Goal: Check status: Check status

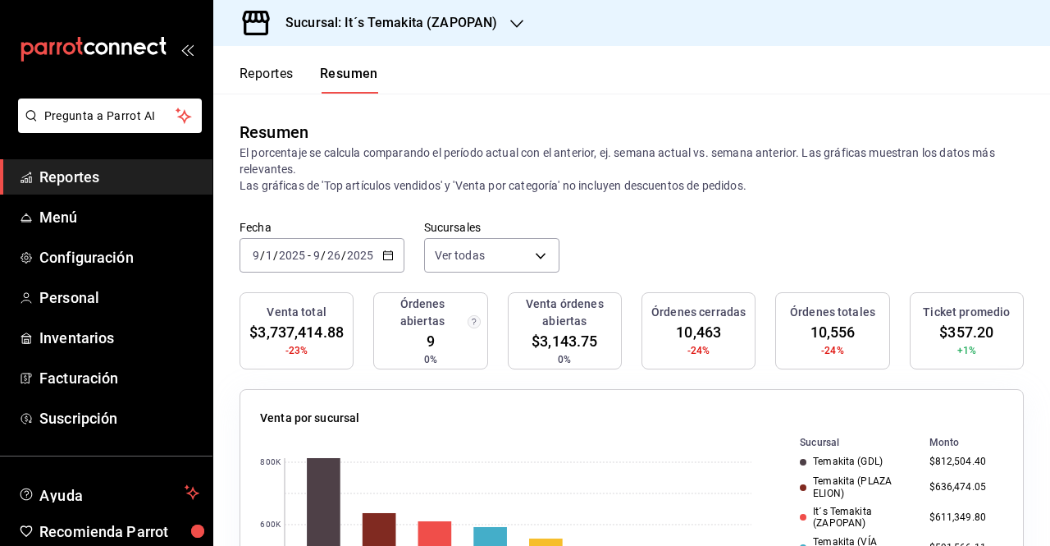
click at [380, 245] on div "[DATE] [DATE] - [DATE] [DATE]" at bounding box center [322, 255] width 165 height 34
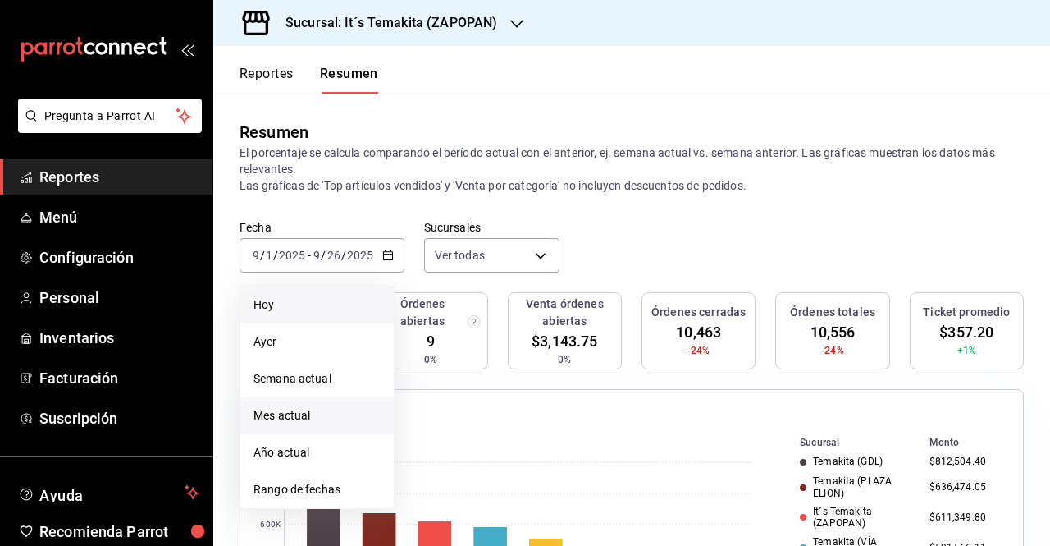
click at [316, 301] on span "Hoy" at bounding box center [317, 304] width 127 height 17
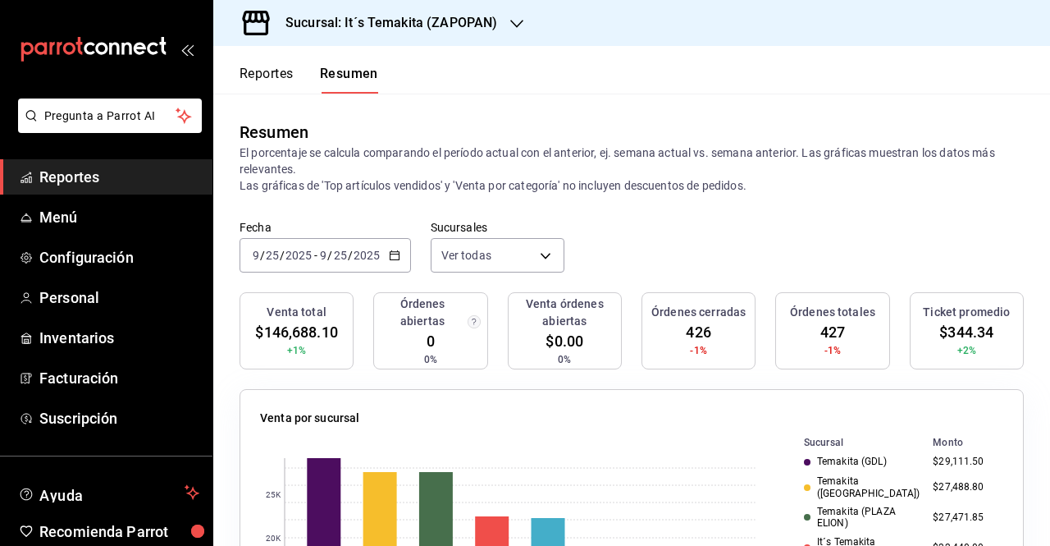
click at [388, 262] on div "[DATE] [DATE] - [DATE] [DATE]" at bounding box center [325, 255] width 171 height 34
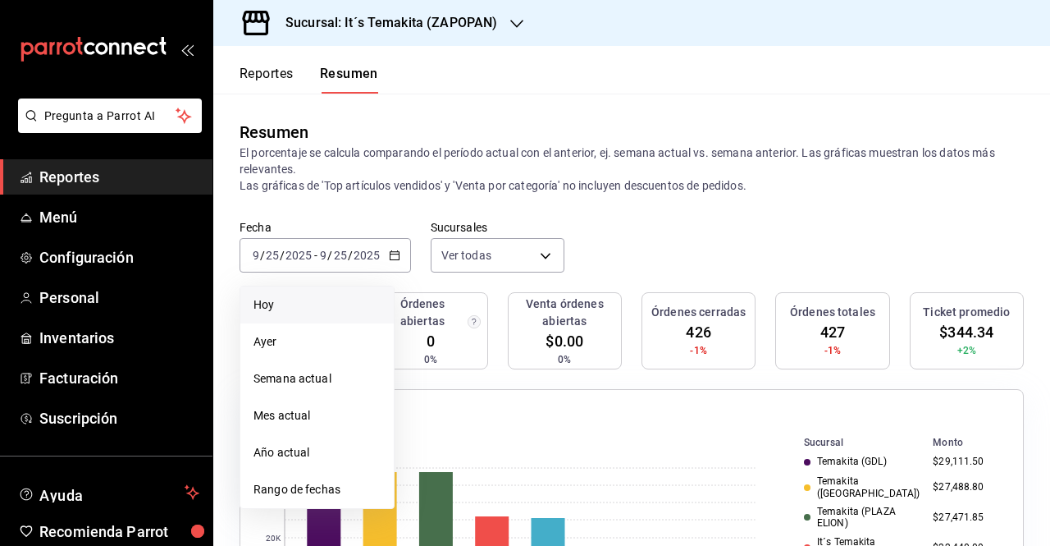
click at [321, 304] on span "Hoy" at bounding box center [317, 304] width 127 height 17
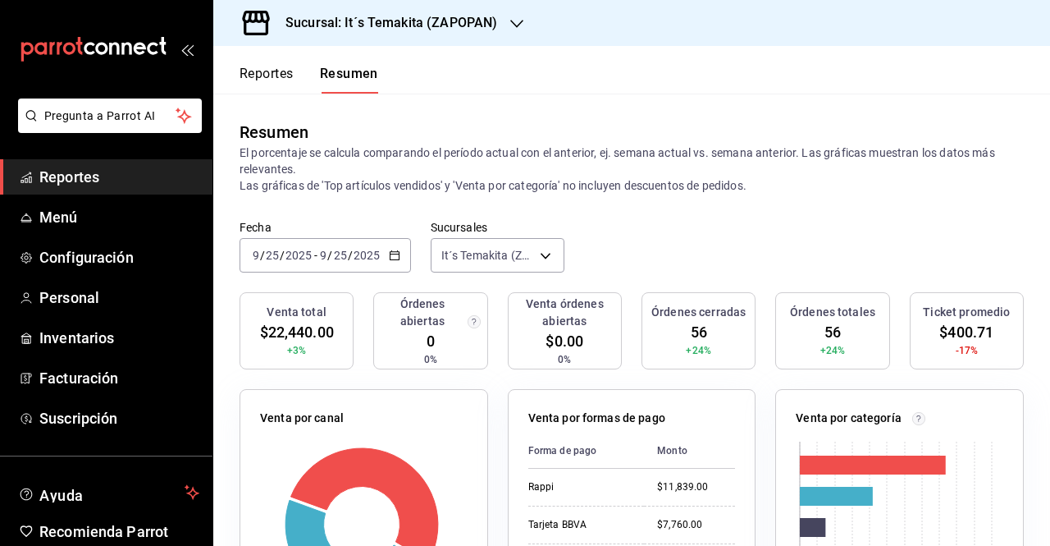
click at [386, 264] on div "[DATE] [DATE] - [DATE] [DATE]" at bounding box center [325, 255] width 171 height 34
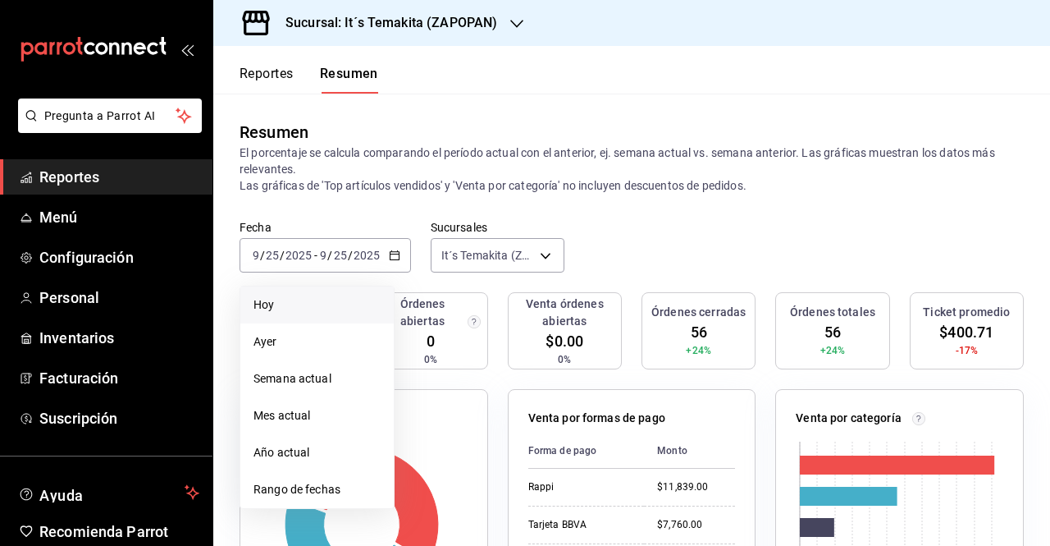
click at [356, 306] on span "Hoy" at bounding box center [317, 304] width 127 height 17
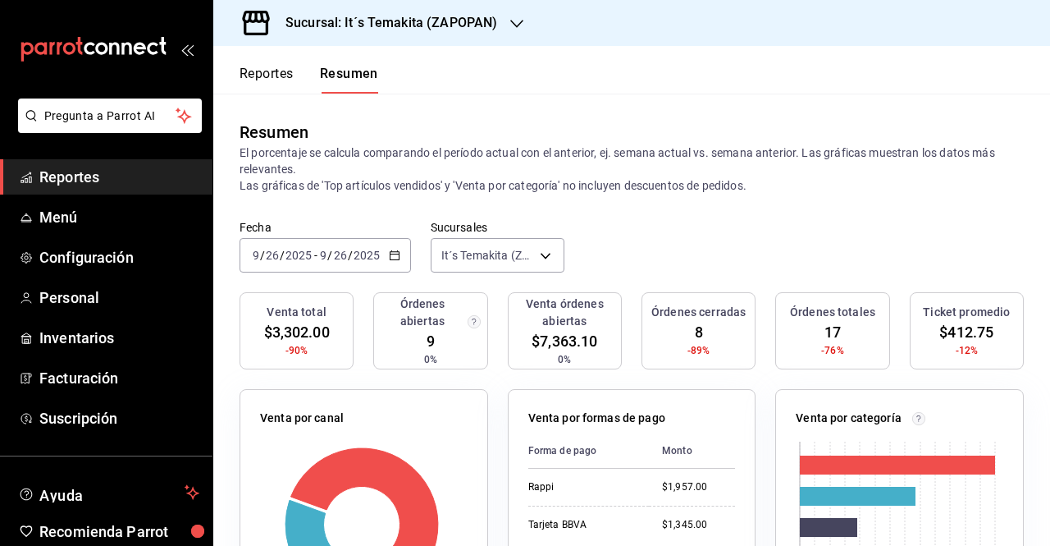
click at [392, 29] on h3 "Sucursal: It´s Temakita (ZAPOPAN)" at bounding box center [384, 23] width 225 height 20
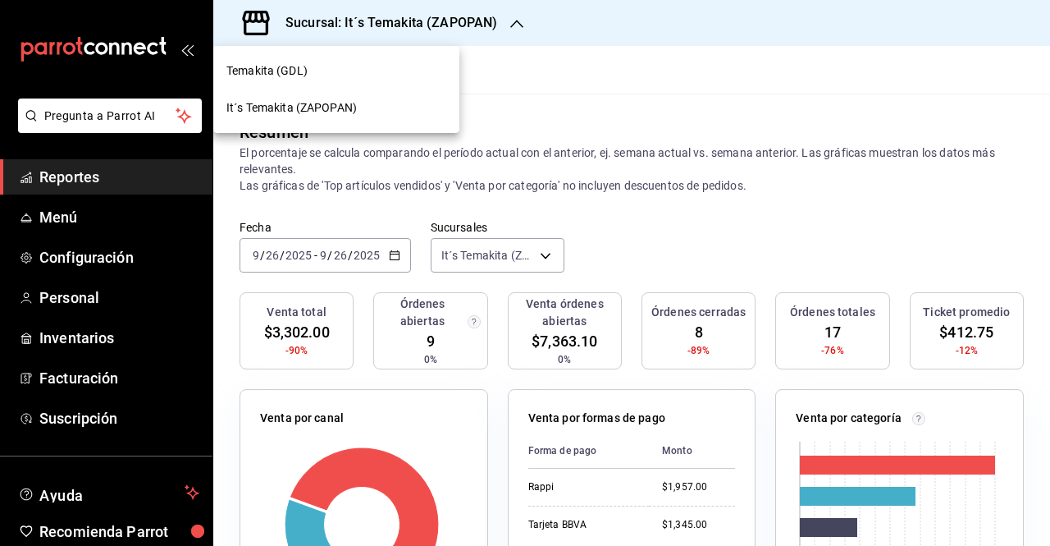
click at [391, 58] on div "Temakita (GDL)" at bounding box center [336, 71] width 246 height 37
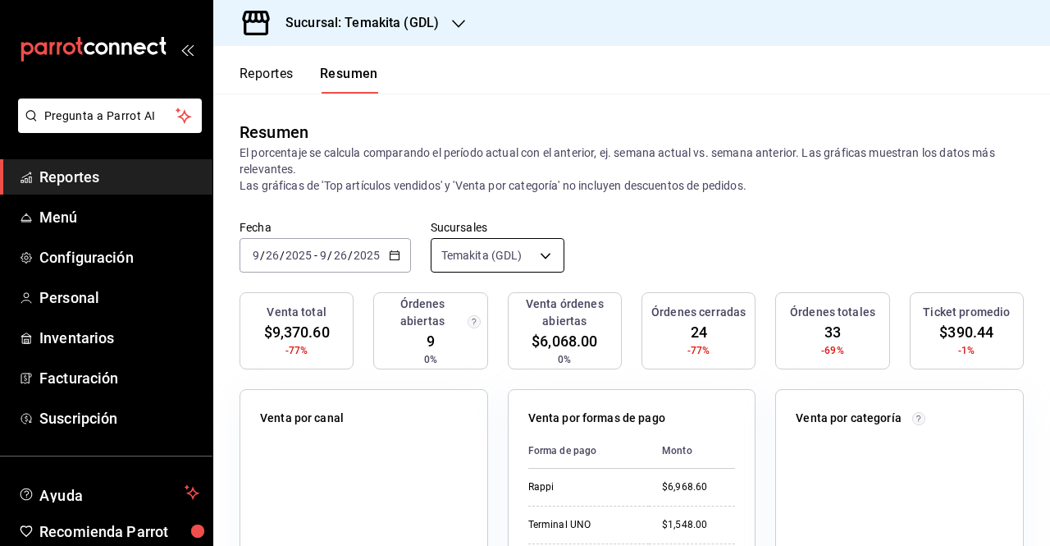
click at [505, 242] on body "Pregunta a Parrot AI Reportes Menú Configuración Personal Inventarios Facturaci…" at bounding box center [525, 273] width 1050 height 546
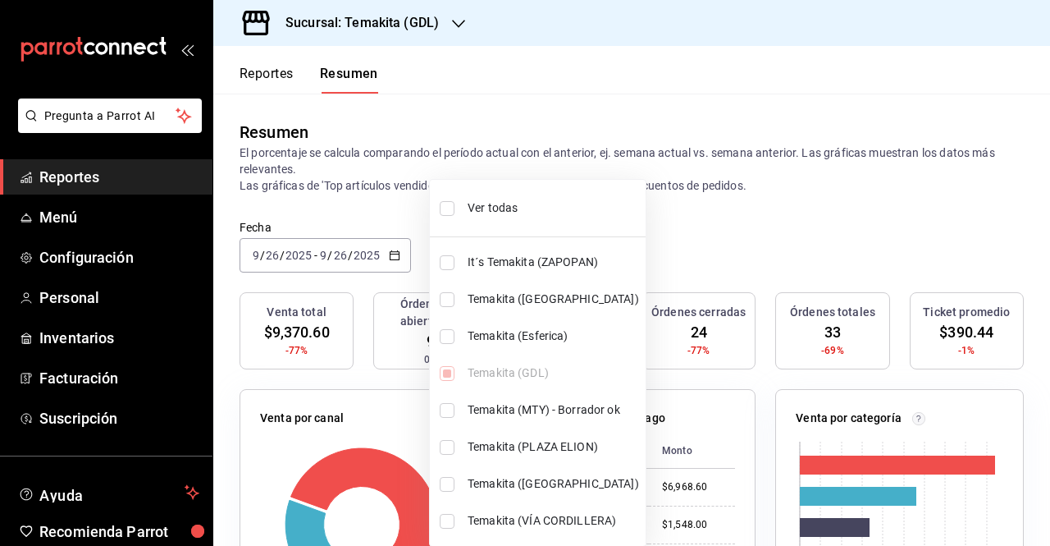
click at [448, 208] on input "checkbox" at bounding box center [447, 208] width 15 height 15
checkbox input "true"
type input "[object Object],[object Object],[object Object],[object Object],[object Object]…"
checkbox input "true"
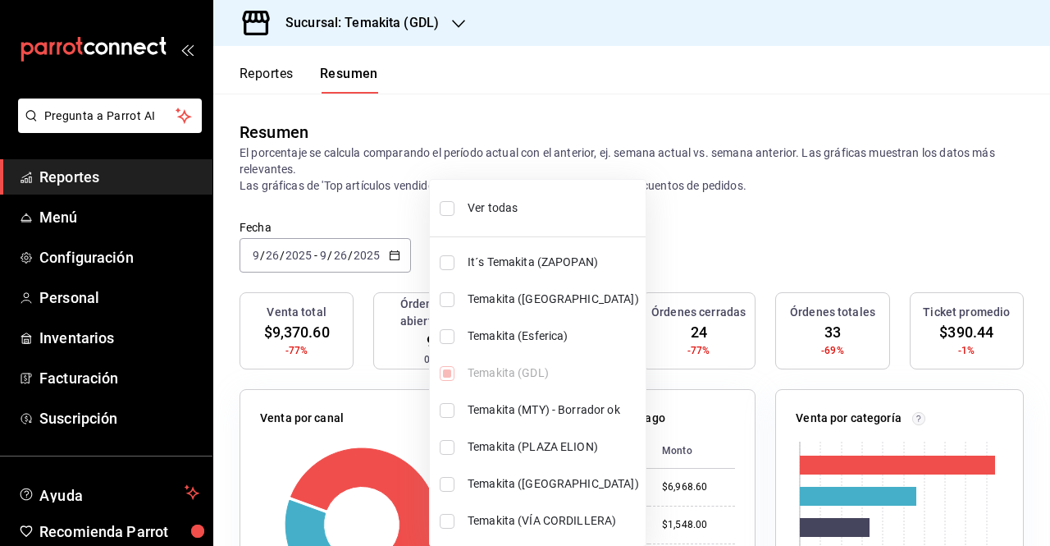
checkbox input "true"
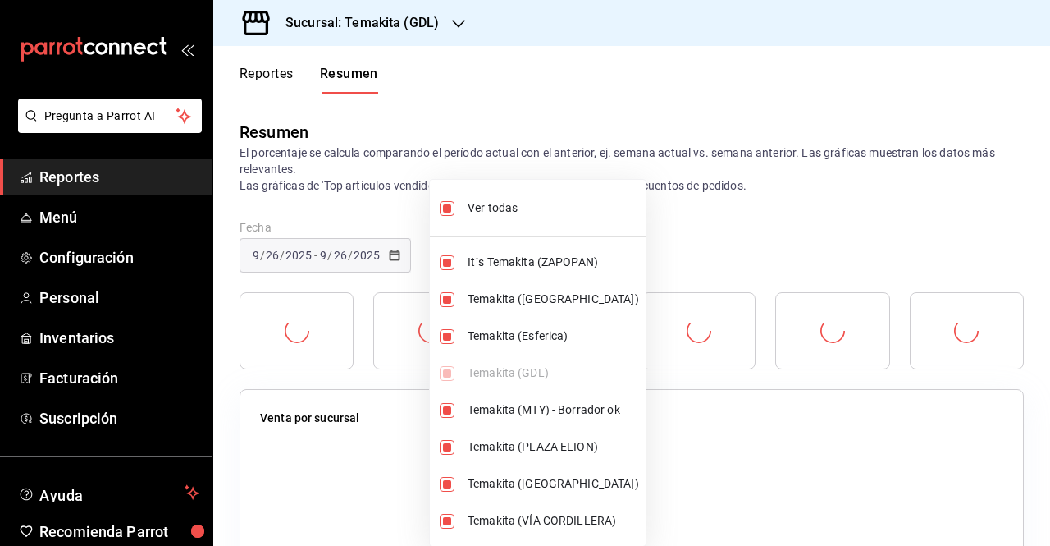
click at [328, 178] on div at bounding box center [525, 273] width 1050 height 546
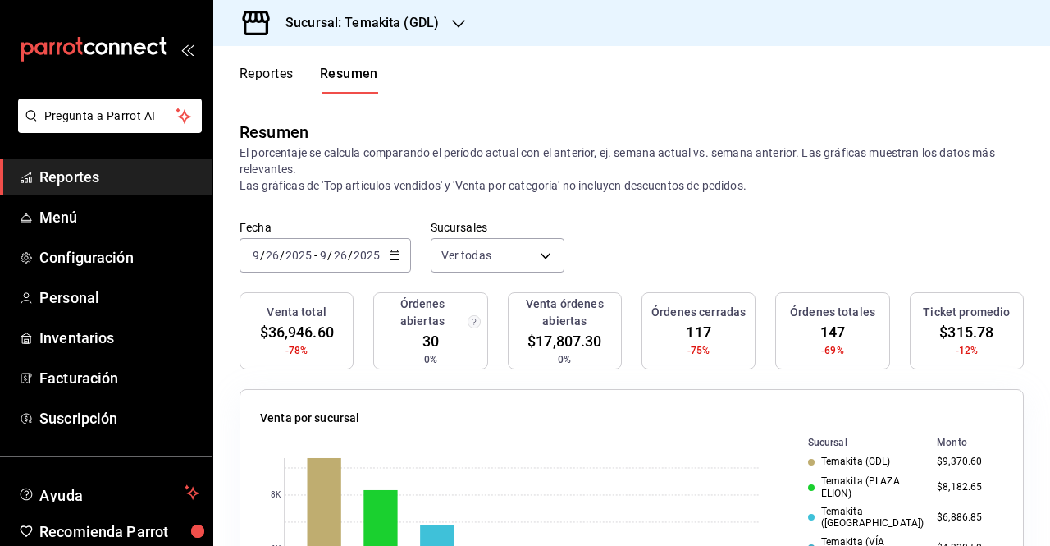
click at [388, 263] on div "2025-09-26 9 / 26 / 2025 - 2025-09-26 9 / 26 / 2025" at bounding box center [325, 255] width 171 height 34
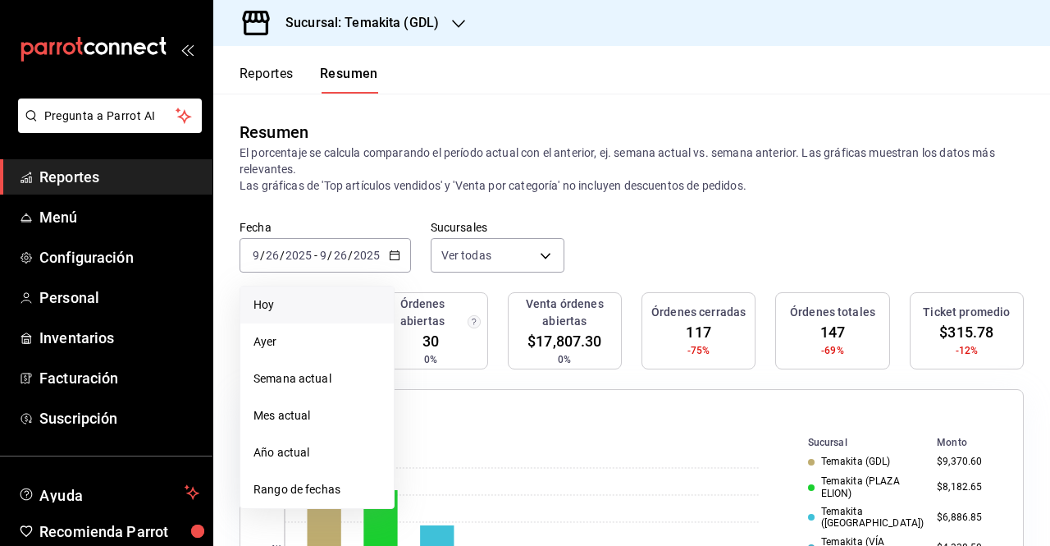
click at [354, 295] on li "Hoy" at bounding box center [316, 304] width 153 height 37
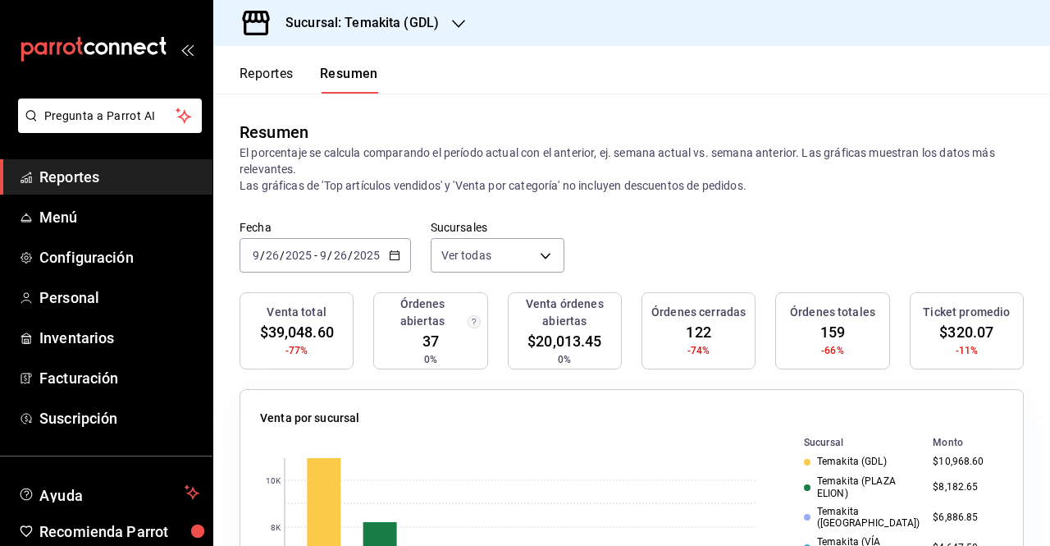
click at [402, 258] on div "2025-09-26 9 / 26 / 2025 - 2025-09-26 9 / 26 / 2025" at bounding box center [325, 255] width 171 height 34
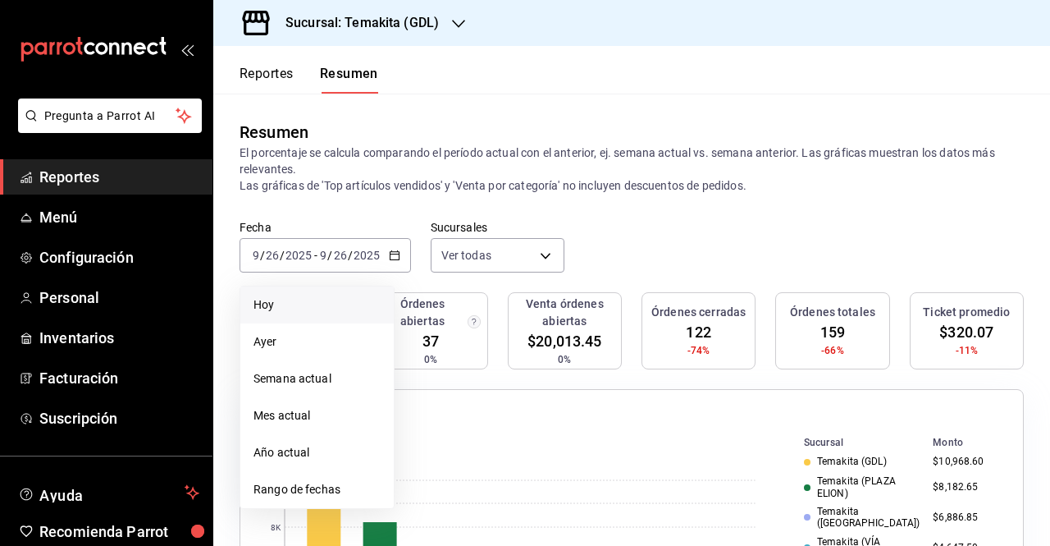
click at [332, 304] on span "Hoy" at bounding box center [317, 304] width 127 height 17
